Goal: Information Seeking & Learning: Learn about a topic

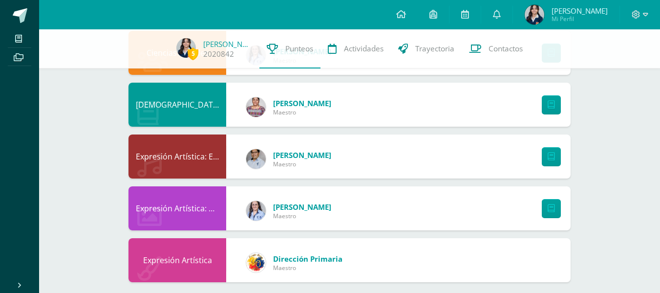
scroll to position [649, 0]
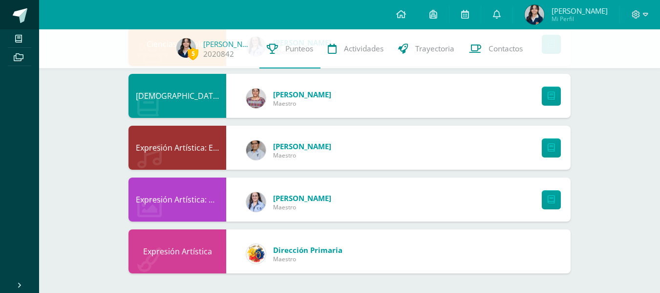
click at [24, 20] on span at bounding box center [20, 15] width 15 height 15
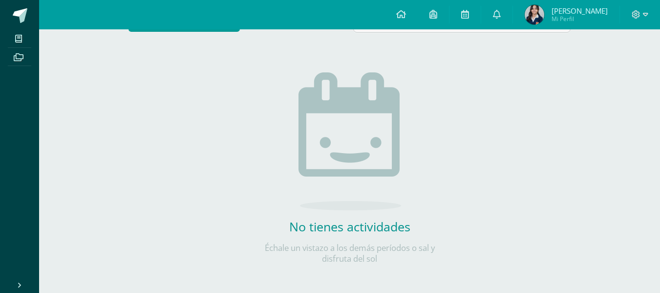
scroll to position [105, 0]
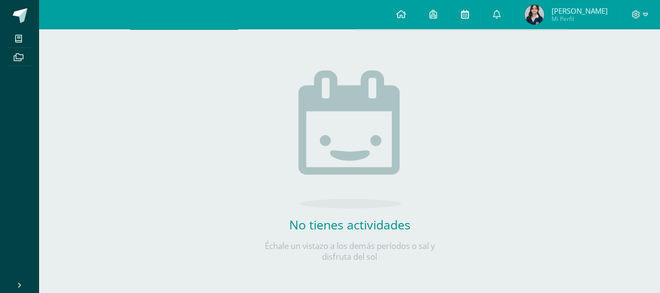
click at [477, 11] on link at bounding box center [464, 14] width 31 height 29
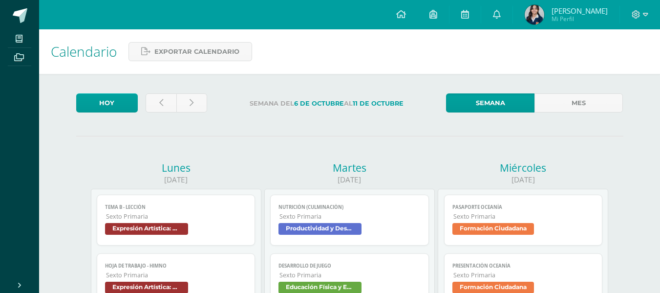
click at [199, 203] on link "Tema B - Lección Sexto Primaria Expresión Artística: Educación Musical" at bounding box center [176, 219] width 159 height 51
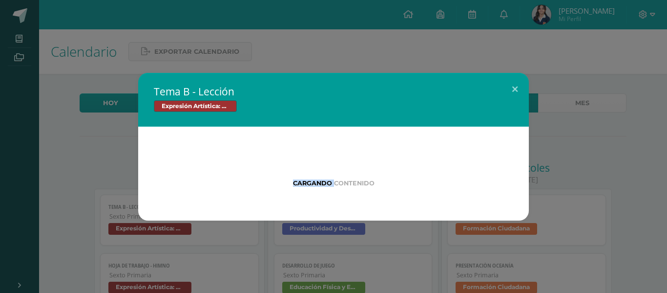
click at [199, 203] on div "Cargando contenido" at bounding box center [333, 173] width 391 height 94
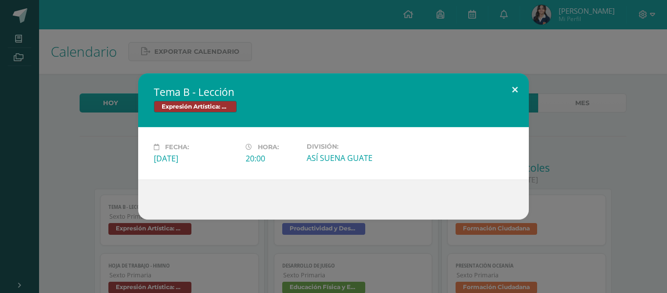
click at [524, 89] on button at bounding box center [515, 89] width 28 height 33
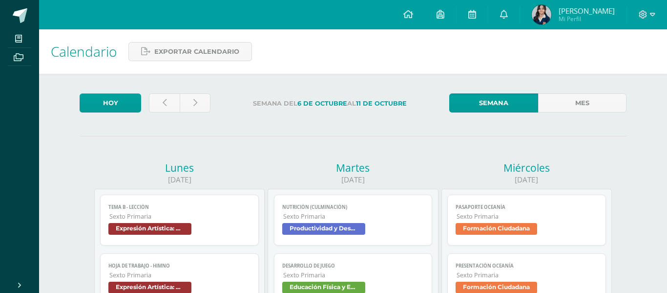
drag, startPoint x: 524, startPoint y: 89, endPoint x: 507, endPoint y: 103, distance: 22.0
click at [522, 90] on div "Tema B - Lección Expresión Artística: Educación Musical Fecha: Lunes 06 de Octu…" at bounding box center [333, 146] width 659 height 146
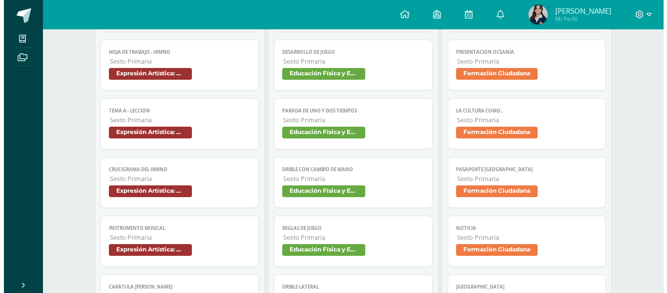
scroll to position [244, 0]
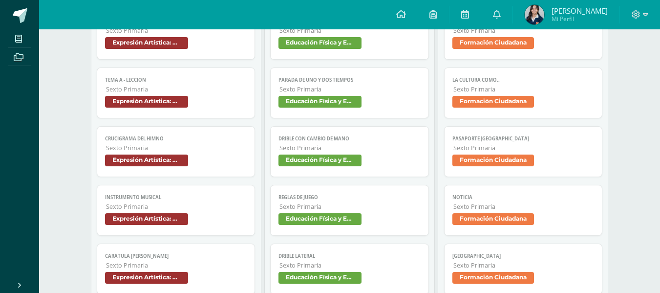
click at [324, 151] on span "Sexto Primaria" at bounding box center [349, 148] width 141 height 8
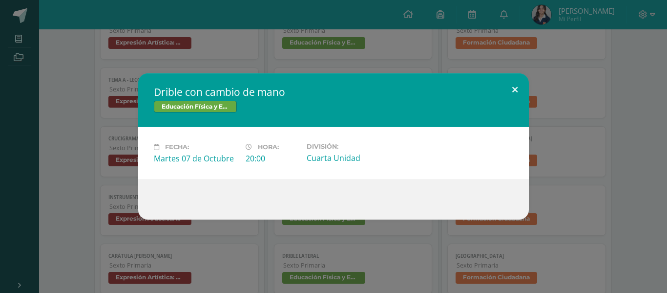
click at [520, 84] on button at bounding box center [515, 89] width 28 height 33
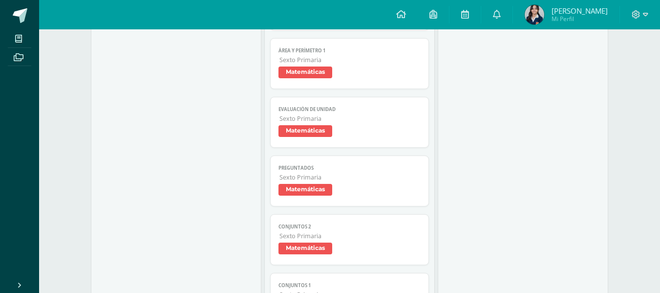
scroll to position [1221, 0]
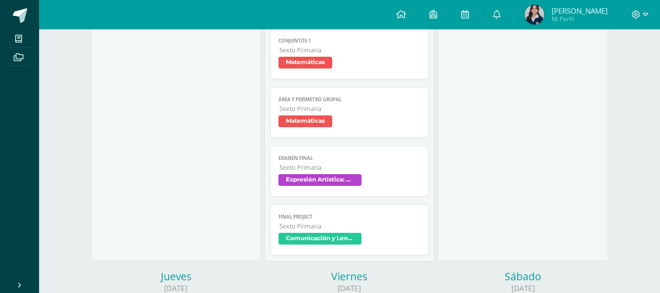
click at [341, 98] on span "Área y perímetro grupal" at bounding box center [349, 99] width 142 height 6
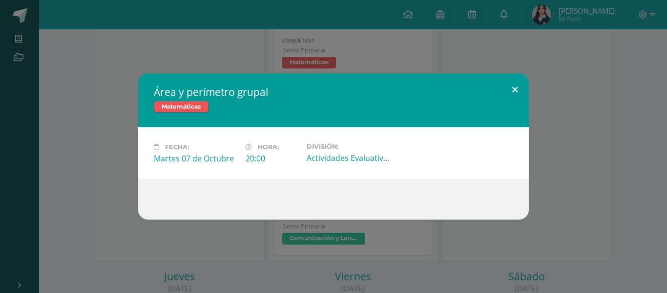
click at [517, 94] on button at bounding box center [515, 89] width 28 height 33
click at [517, 94] on div "Área y perímetro grupal Matemáticas Fecha: Martes 07 de Octubre Hora: 20:00 Div…" at bounding box center [333, 146] width 659 height 146
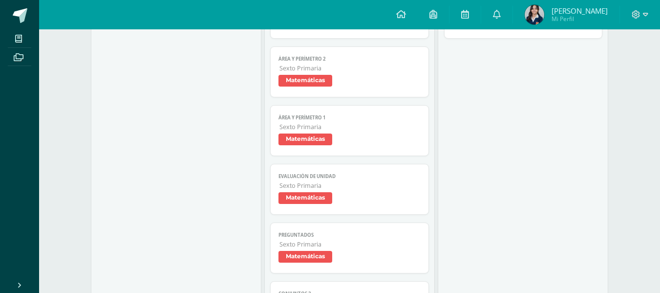
scroll to position [879, 0]
